Goal: Complete application form

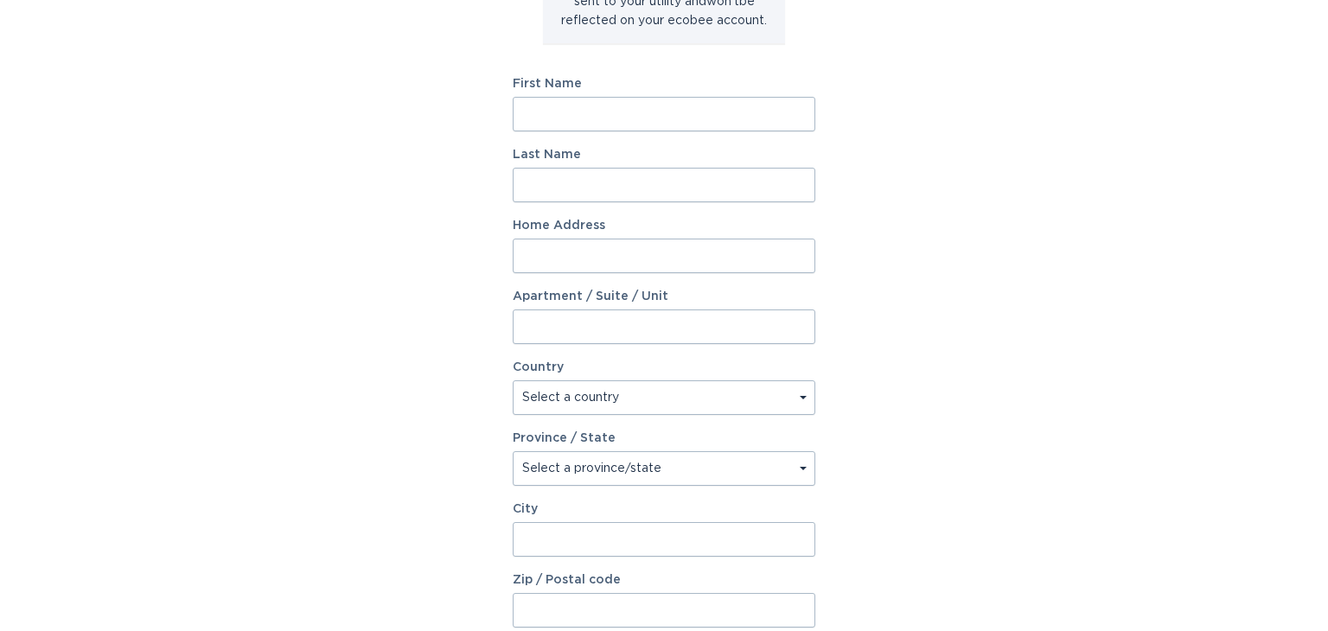
scroll to position [263, 0]
click at [684, 111] on input "First Name" at bounding box center [664, 110] width 303 height 35
type input "Teresa"
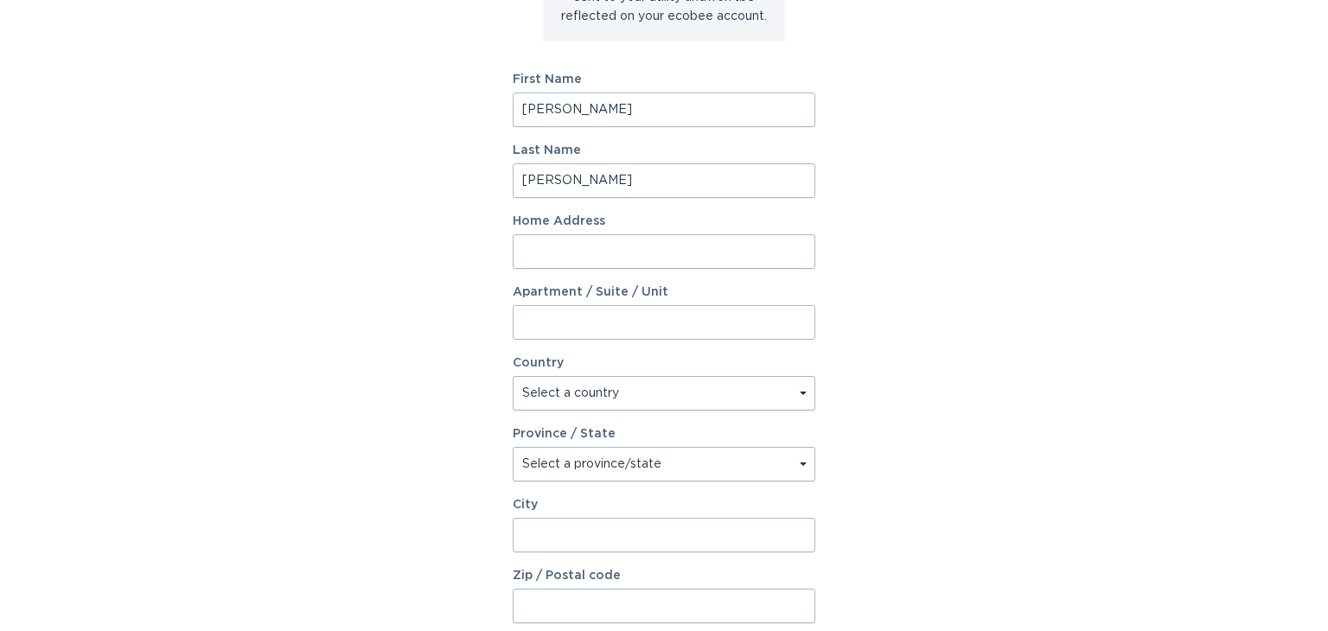
type input "Bianco"
type input "1516 purrington lane"
click at [596, 382] on select "Select a country Canada USA" at bounding box center [664, 393] width 303 height 35
select select "US"
click at [513, 376] on select "Select a country Canada USA" at bounding box center [664, 393] width 303 height 35
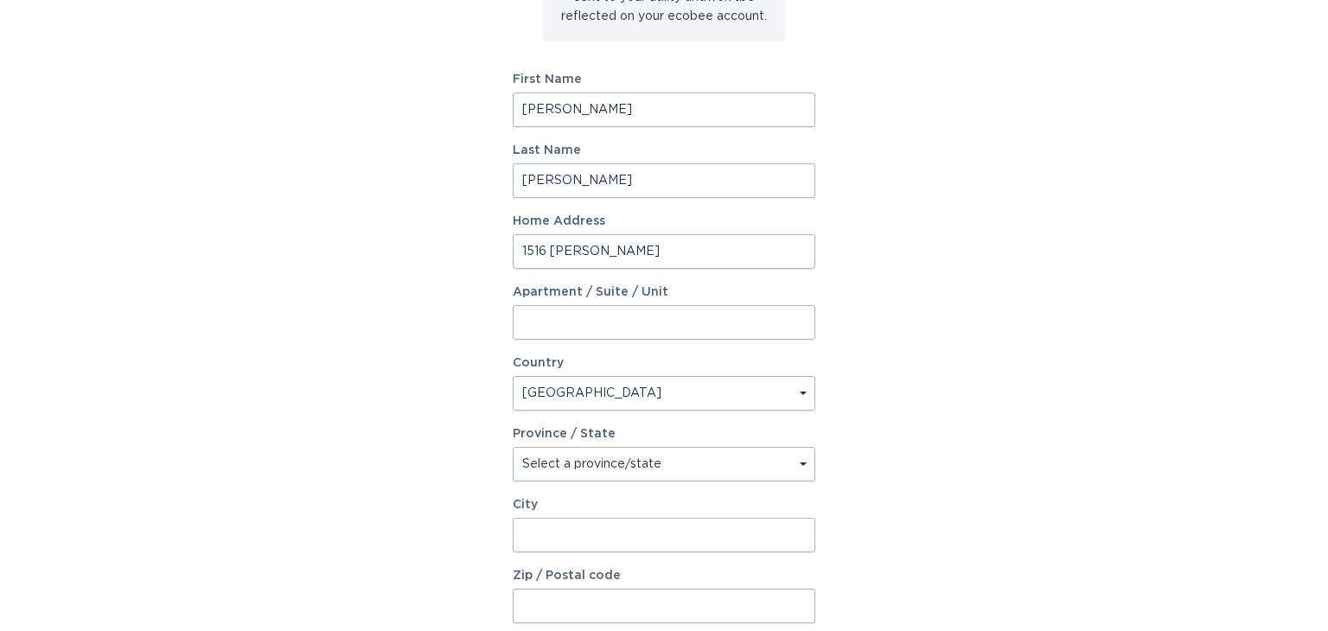
click at [550, 460] on select "Select a province/state Alabama Alaska American Samoa Arizona Arkansas Californ…" at bounding box center [664, 464] width 303 height 35
select select "SC"
click at [513, 447] on select "Select a province/state Alabama Alaska American Samoa Arizona Arkansas Californ…" at bounding box center [664, 464] width 303 height 35
click at [586, 534] on input "City" at bounding box center [664, 535] width 303 height 35
type input "lyman"
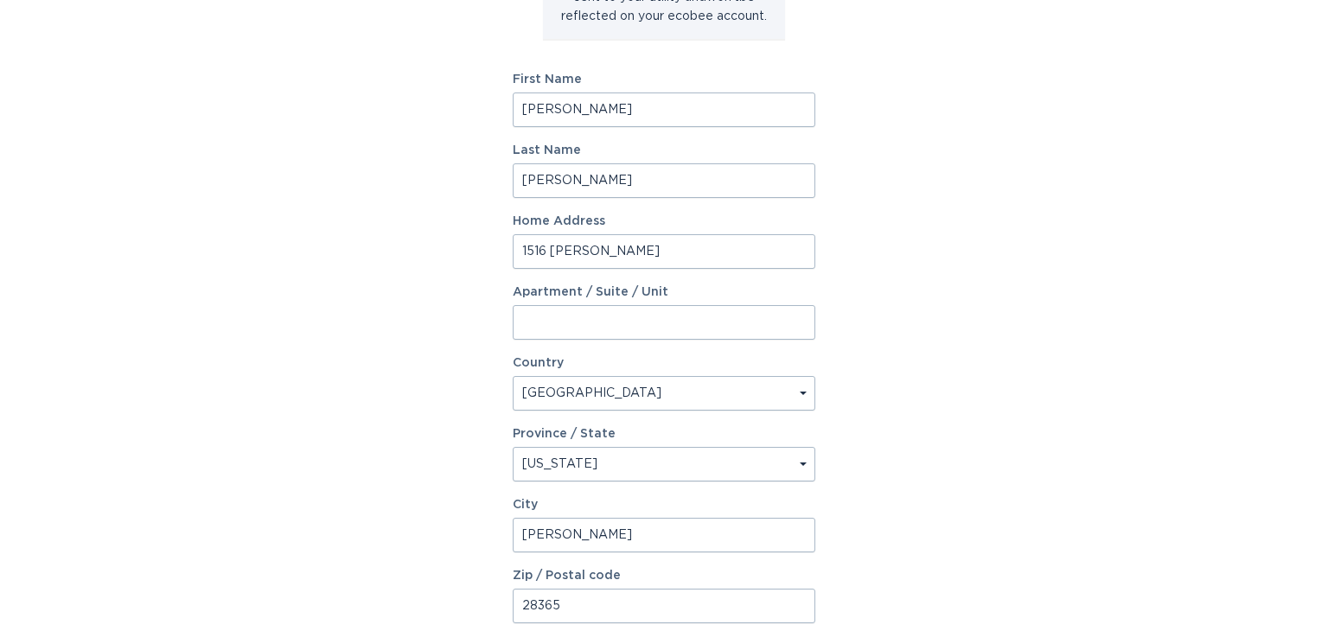
type input "28365"
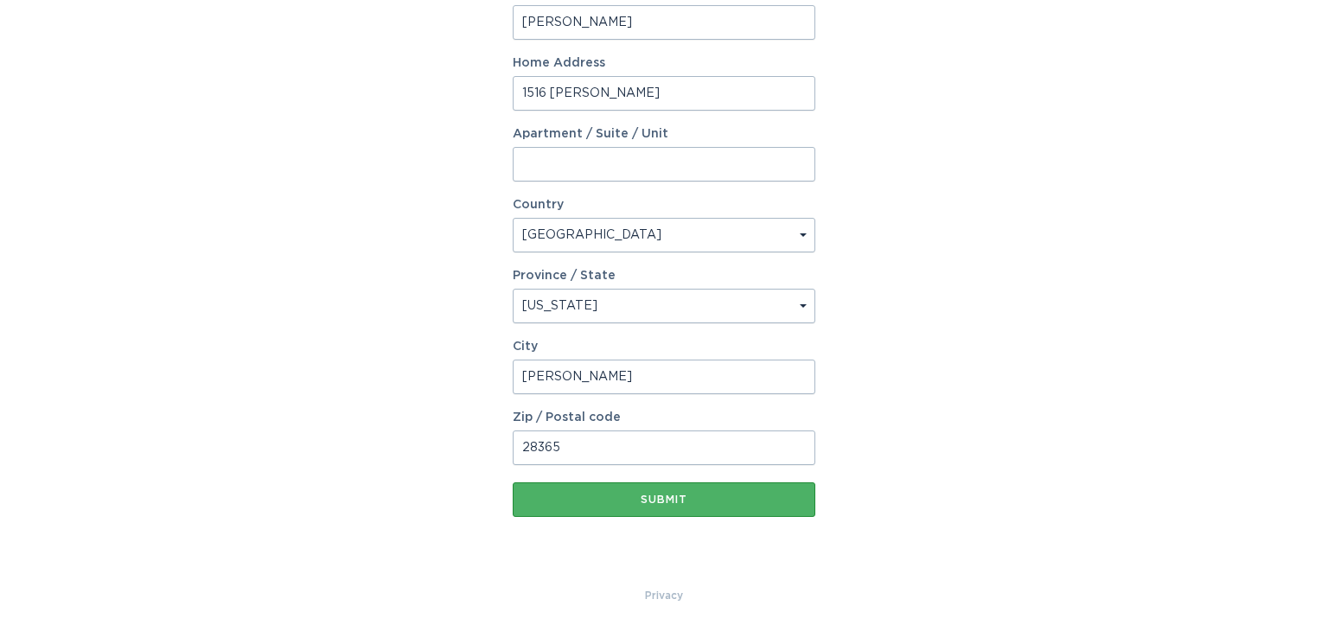
click at [673, 496] on div "Submit" at bounding box center [663, 500] width 285 height 10
click at [717, 498] on div "Submit" at bounding box center [663, 500] width 285 height 10
